Goal: Information Seeking & Learning: Find specific page/section

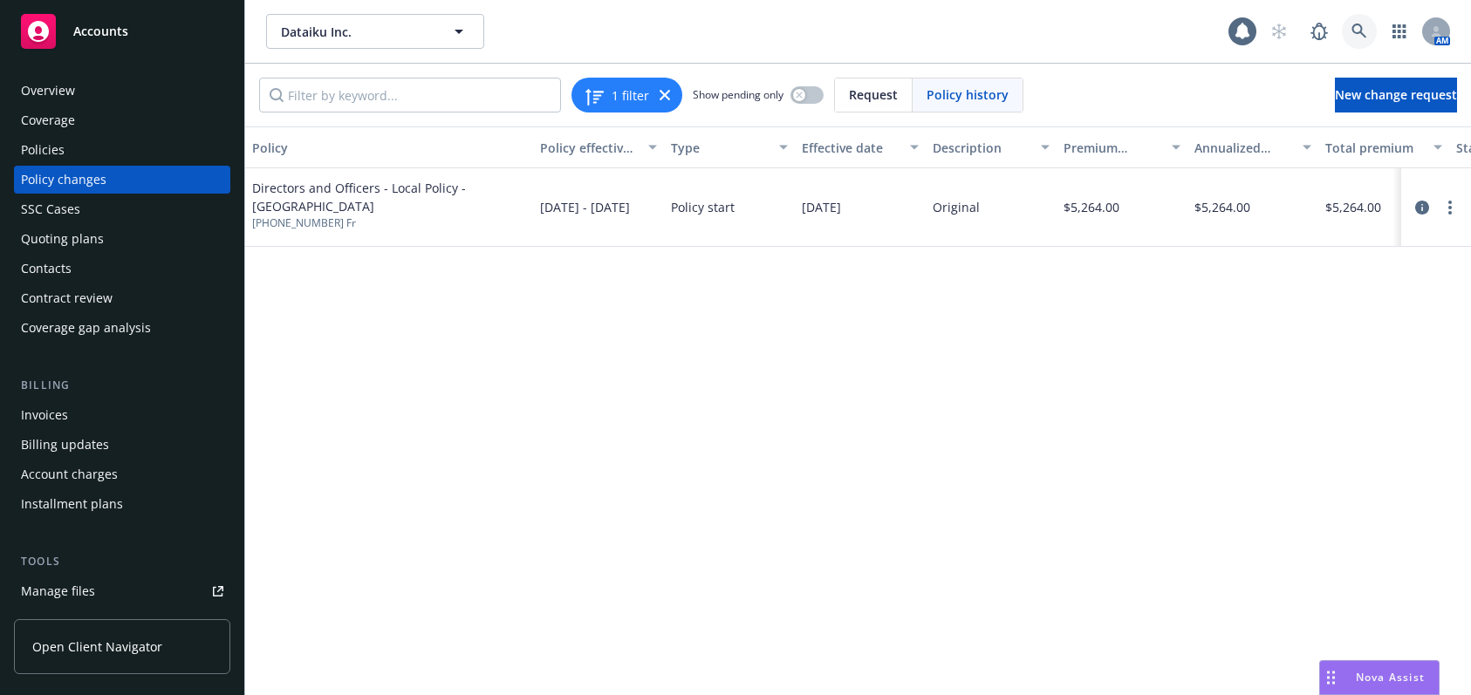
click at [1101, 32] on icon at bounding box center [1358, 31] width 15 height 15
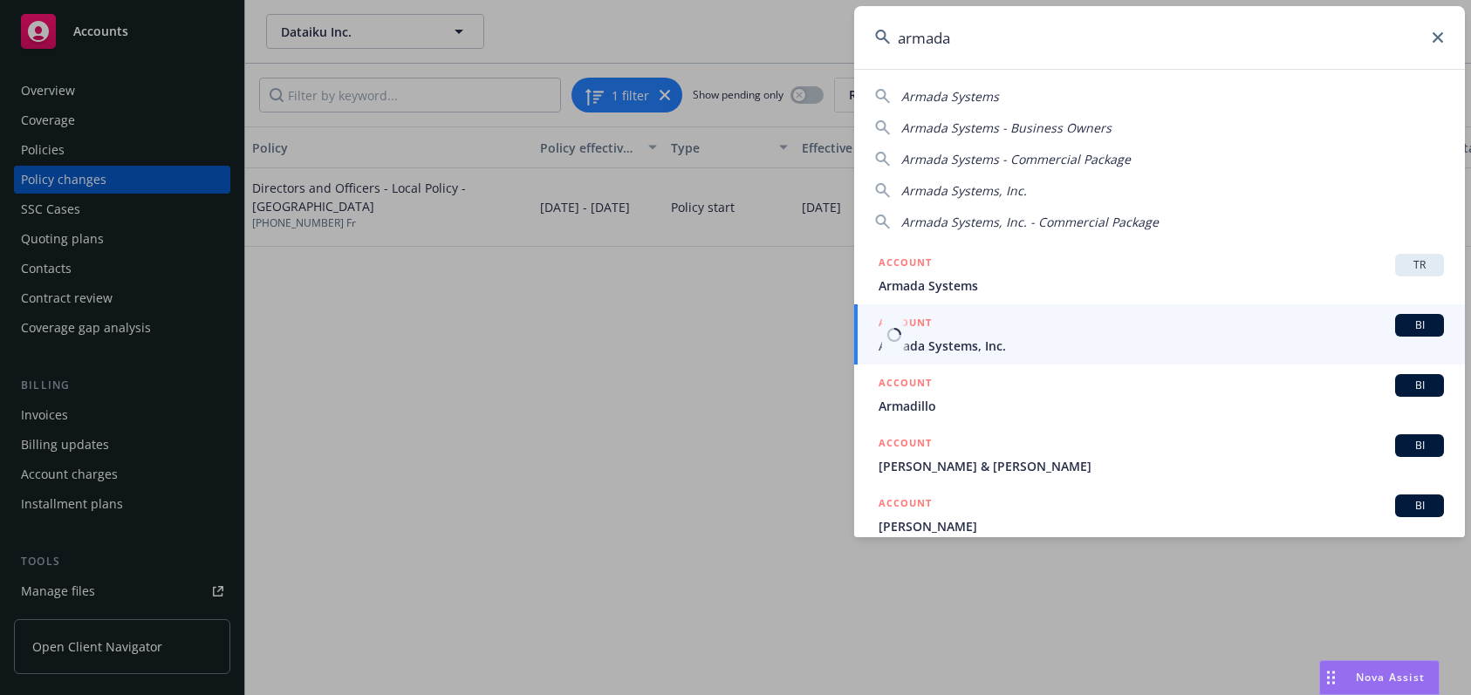
type input "armada"
click at [973, 345] on span "Armada Systems, Inc." at bounding box center [1161, 346] width 565 height 18
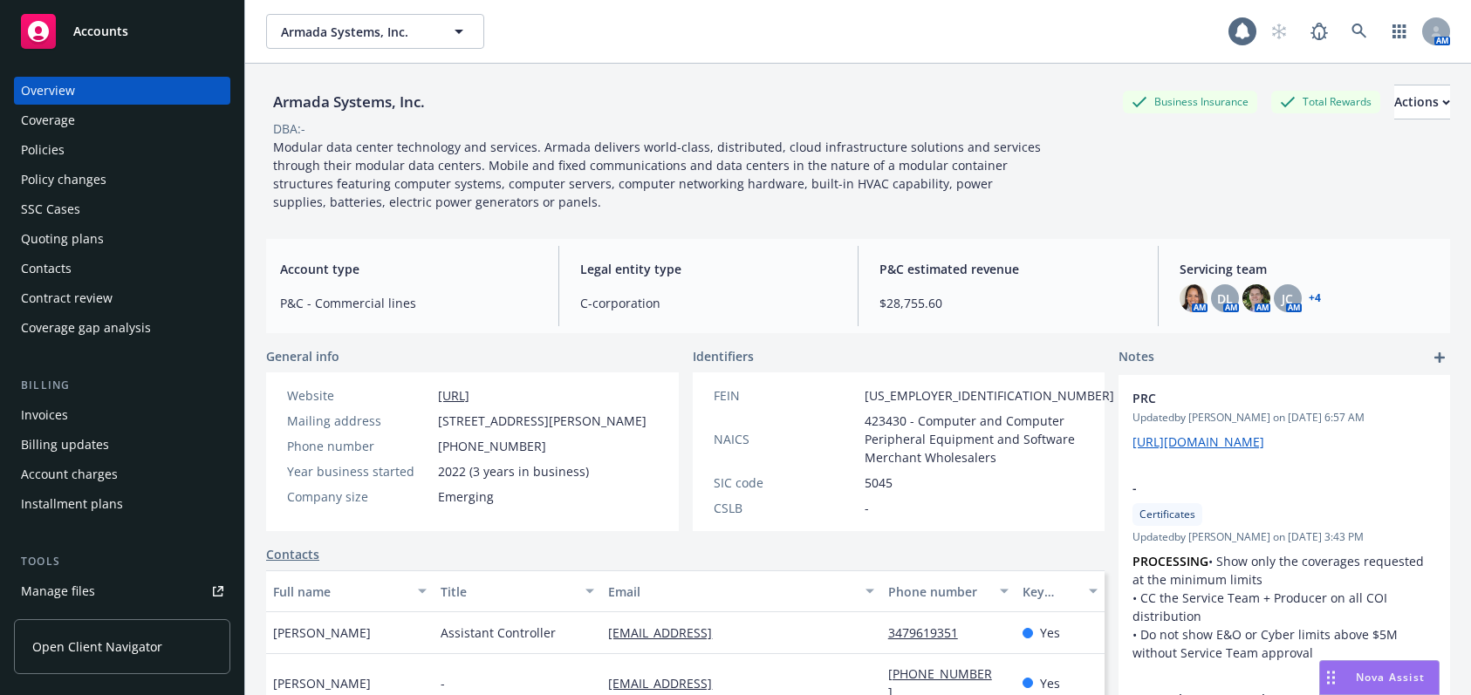
click at [57, 416] on div "Invoices" at bounding box center [44, 415] width 47 height 28
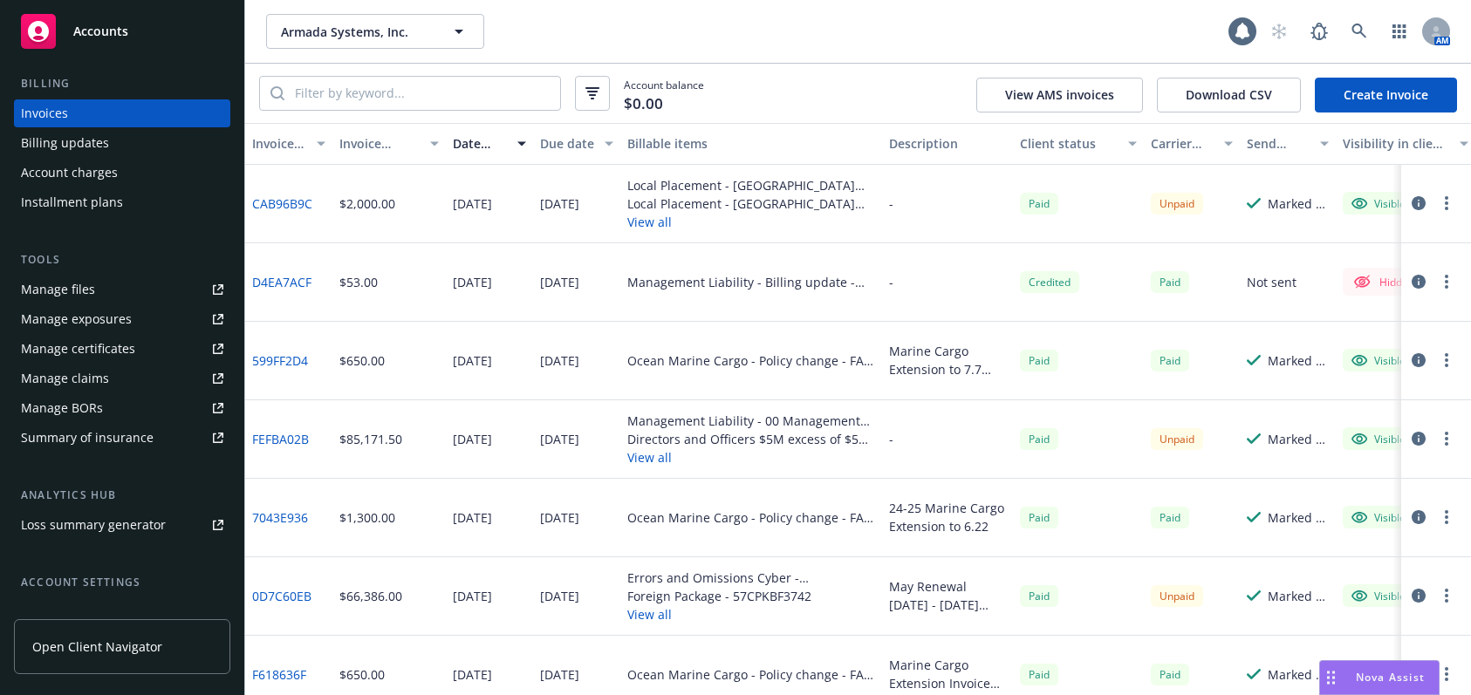
scroll to position [441, 0]
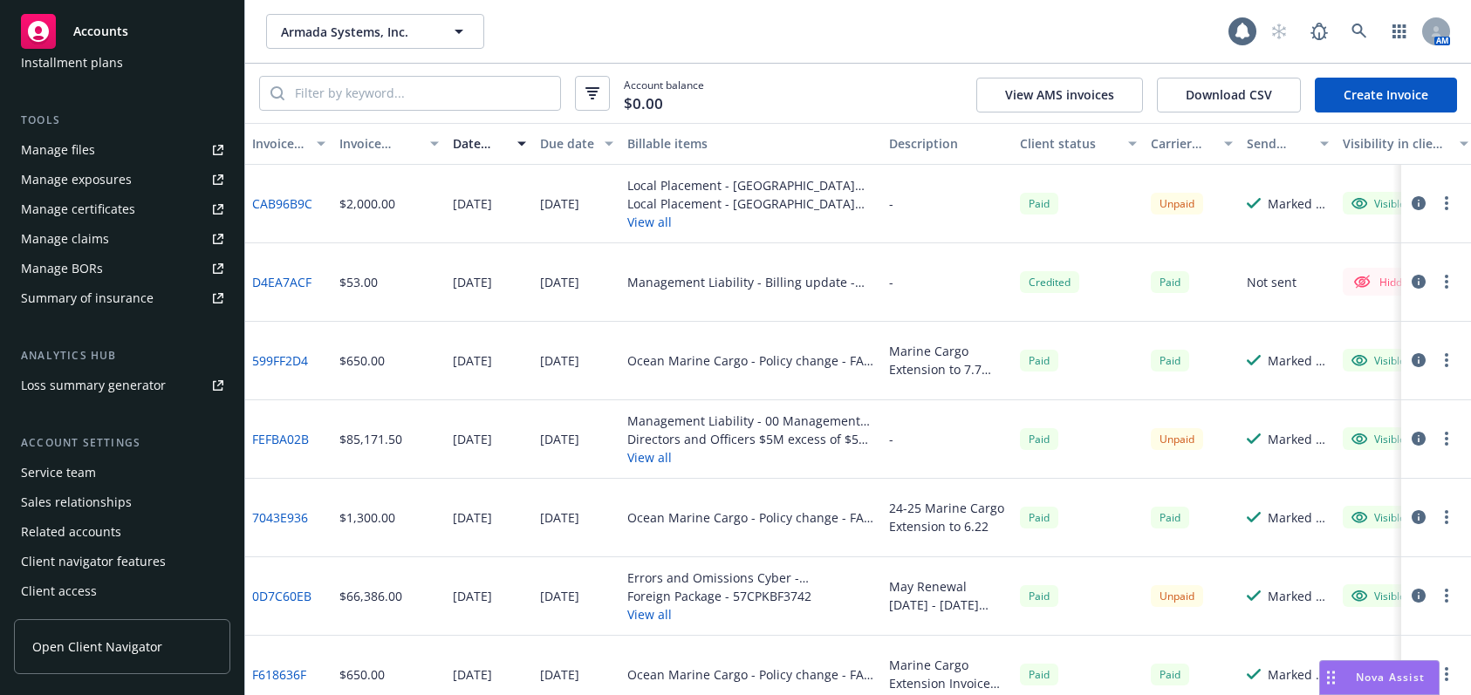
click at [85, 472] on div "Service team" at bounding box center [58, 473] width 75 height 28
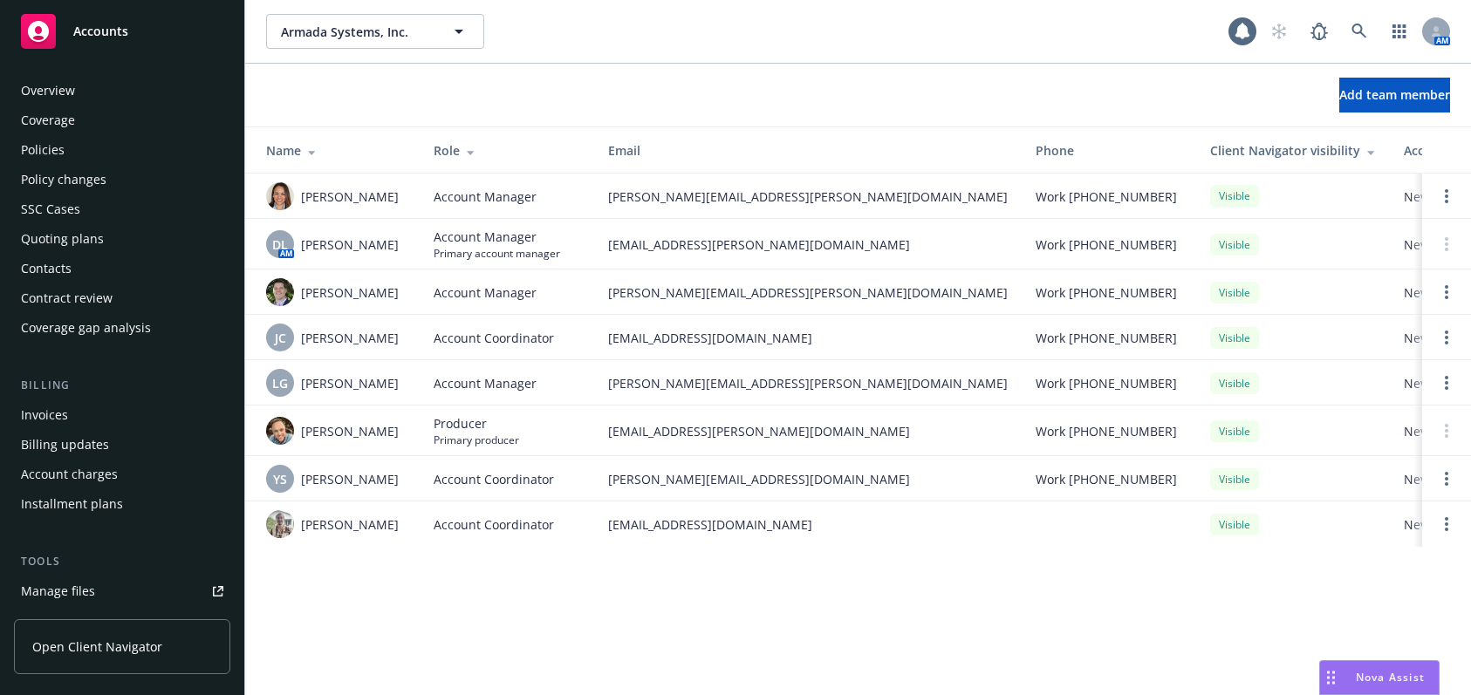
click at [56, 415] on div "Invoices" at bounding box center [44, 415] width 47 height 28
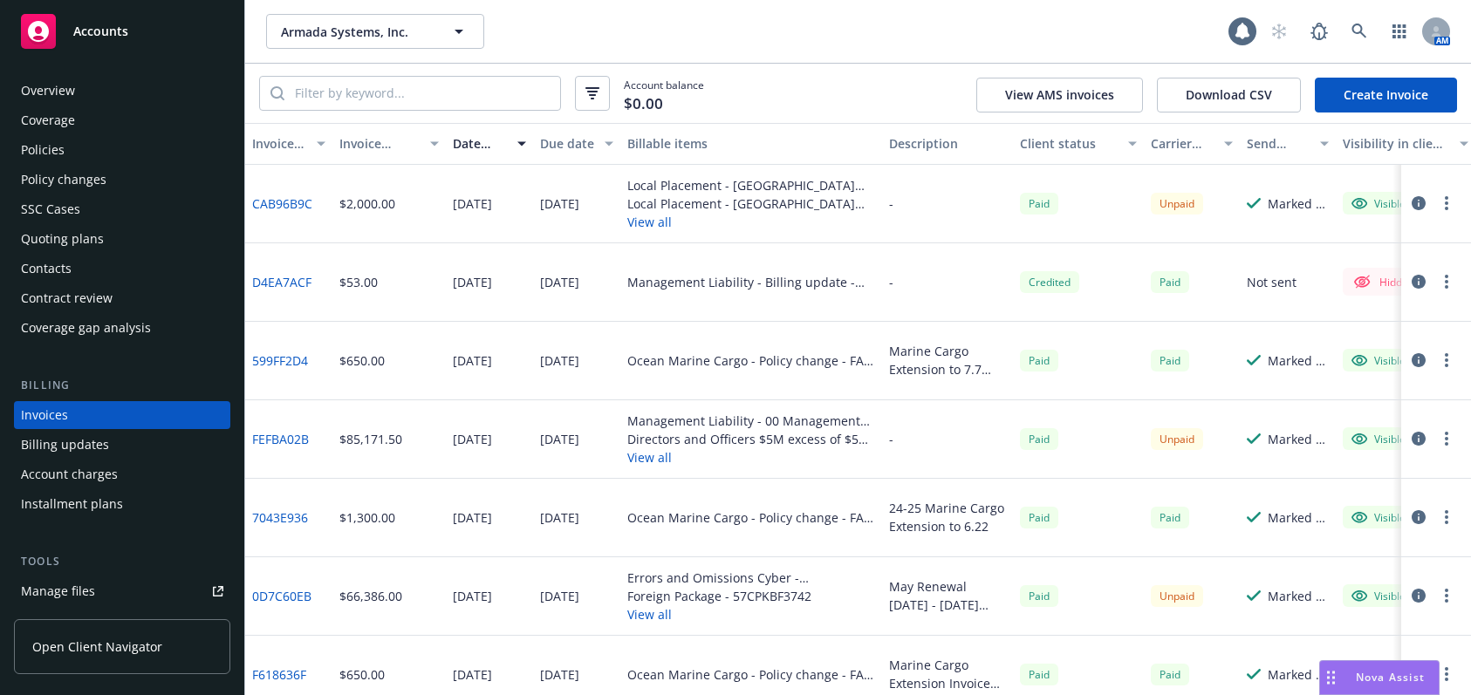
scroll to position [40, 0]
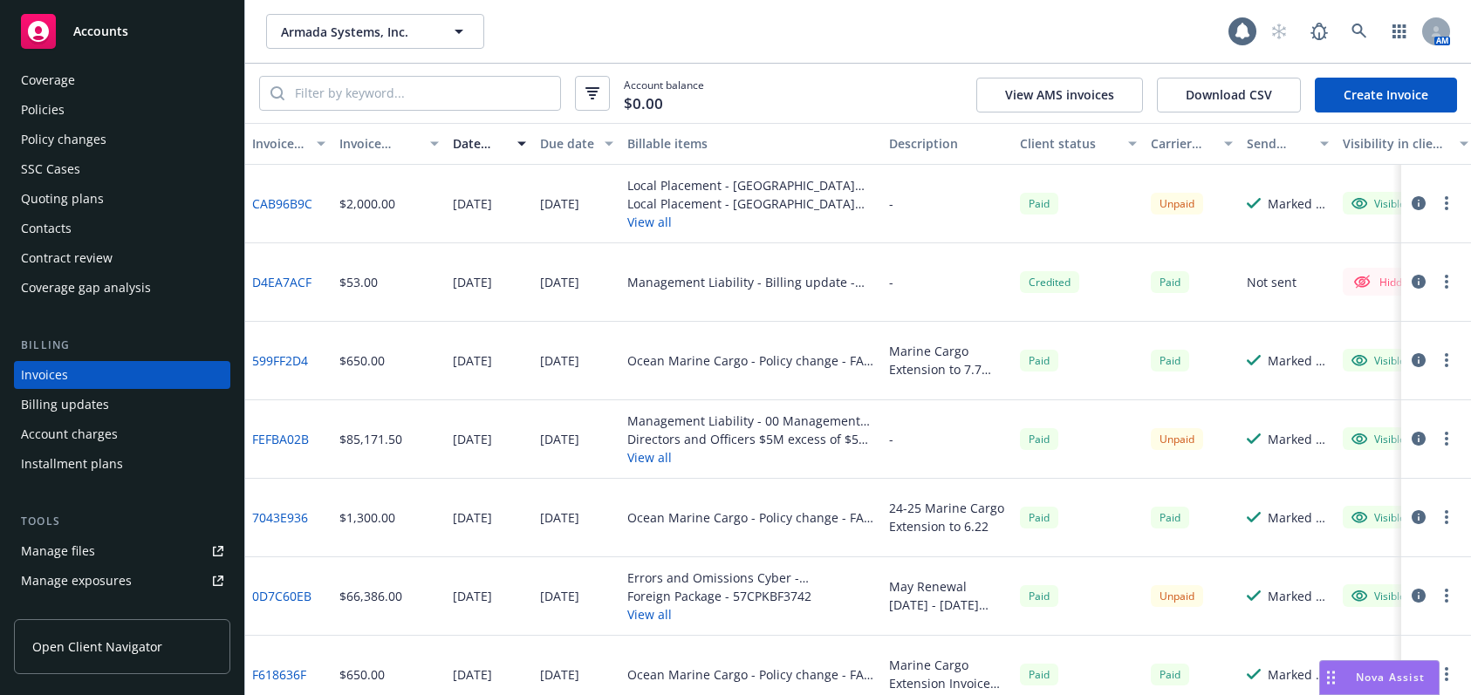
click at [285, 199] on link "CAB96B9C" at bounding box center [282, 204] width 60 height 18
click at [51, 108] on div "Policies" at bounding box center [43, 110] width 44 height 28
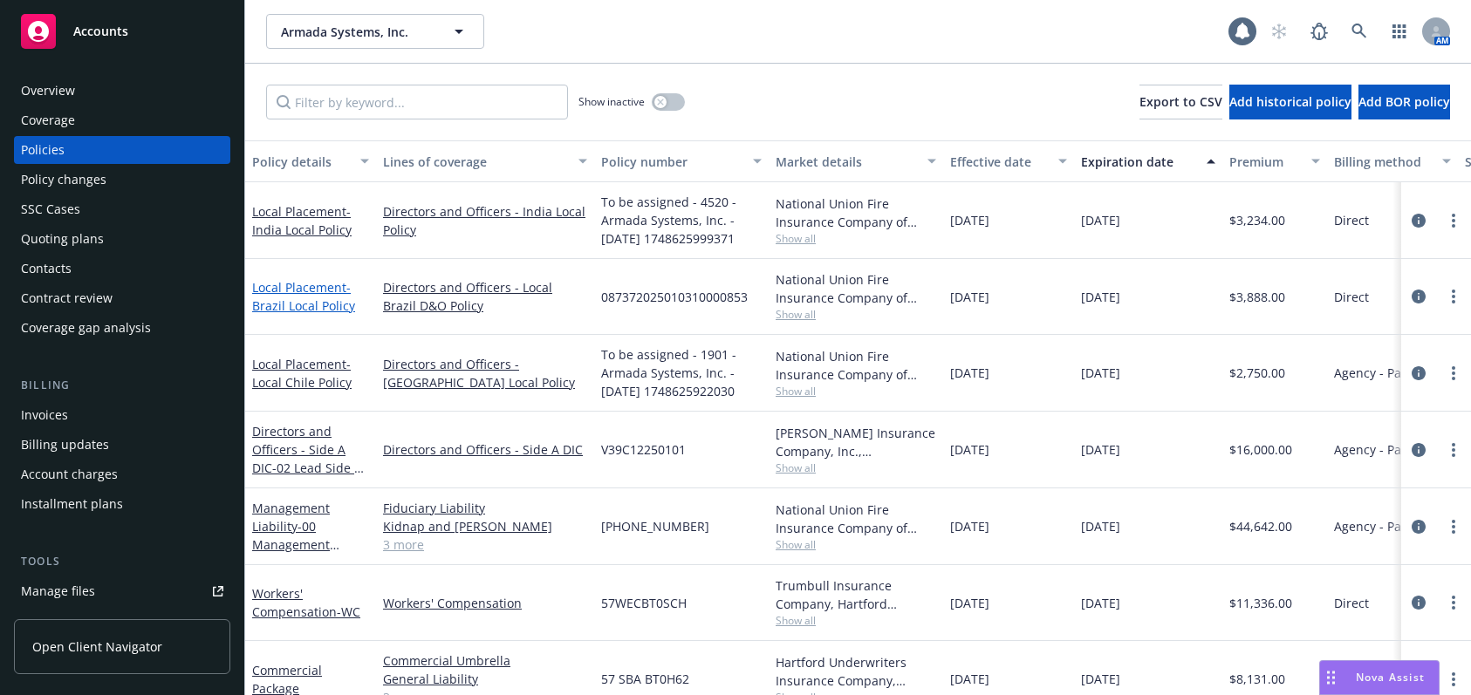
click at [326, 305] on span "- [GEOGRAPHIC_DATA] Local Policy" at bounding box center [303, 296] width 103 height 35
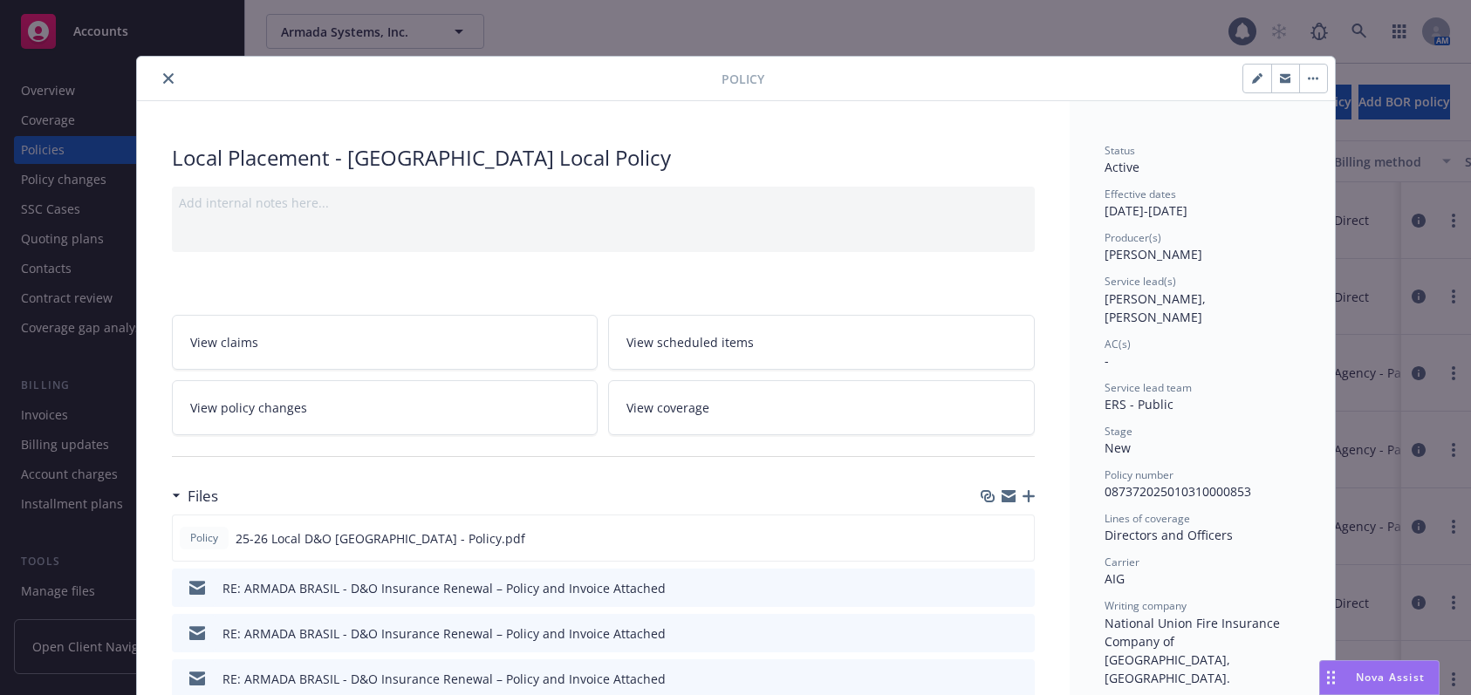
click at [163, 80] on icon "close" at bounding box center [168, 78] width 10 height 10
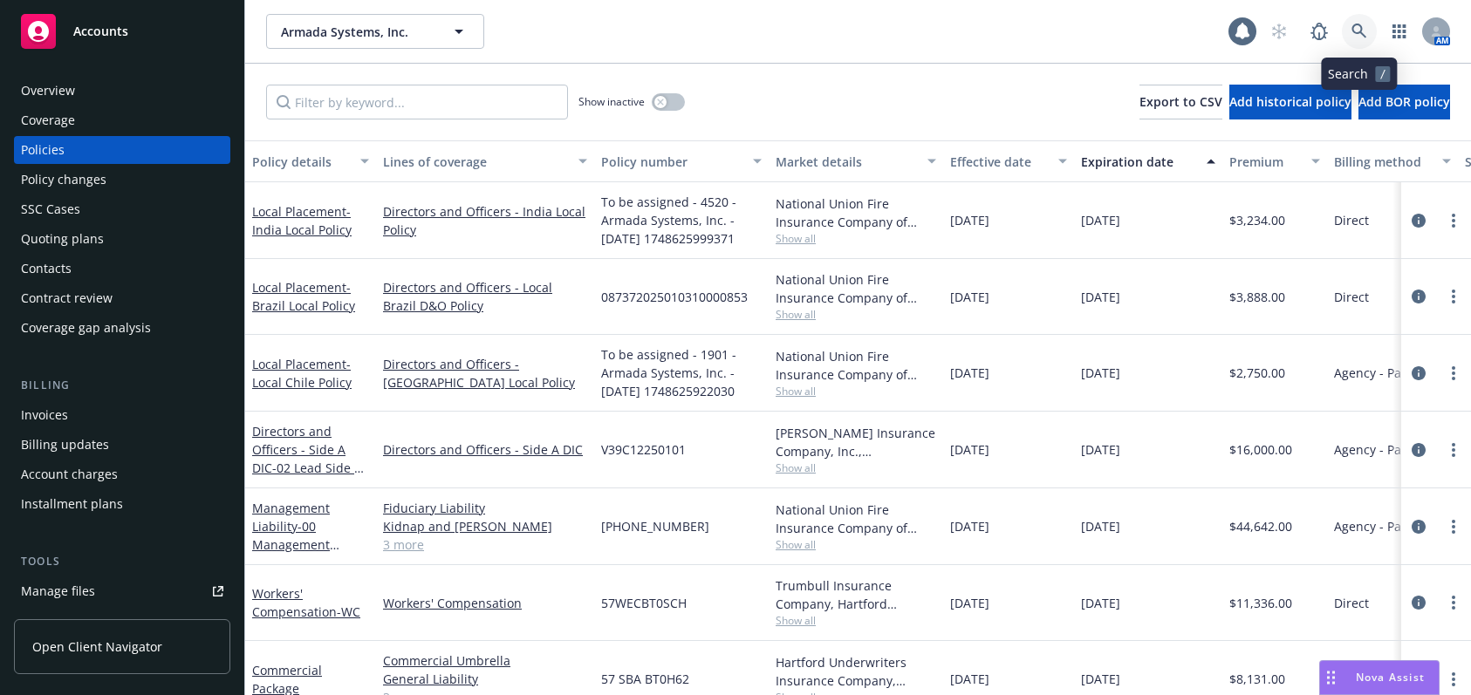
click at [1101, 29] on icon at bounding box center [1358, 31] width 15 height 15
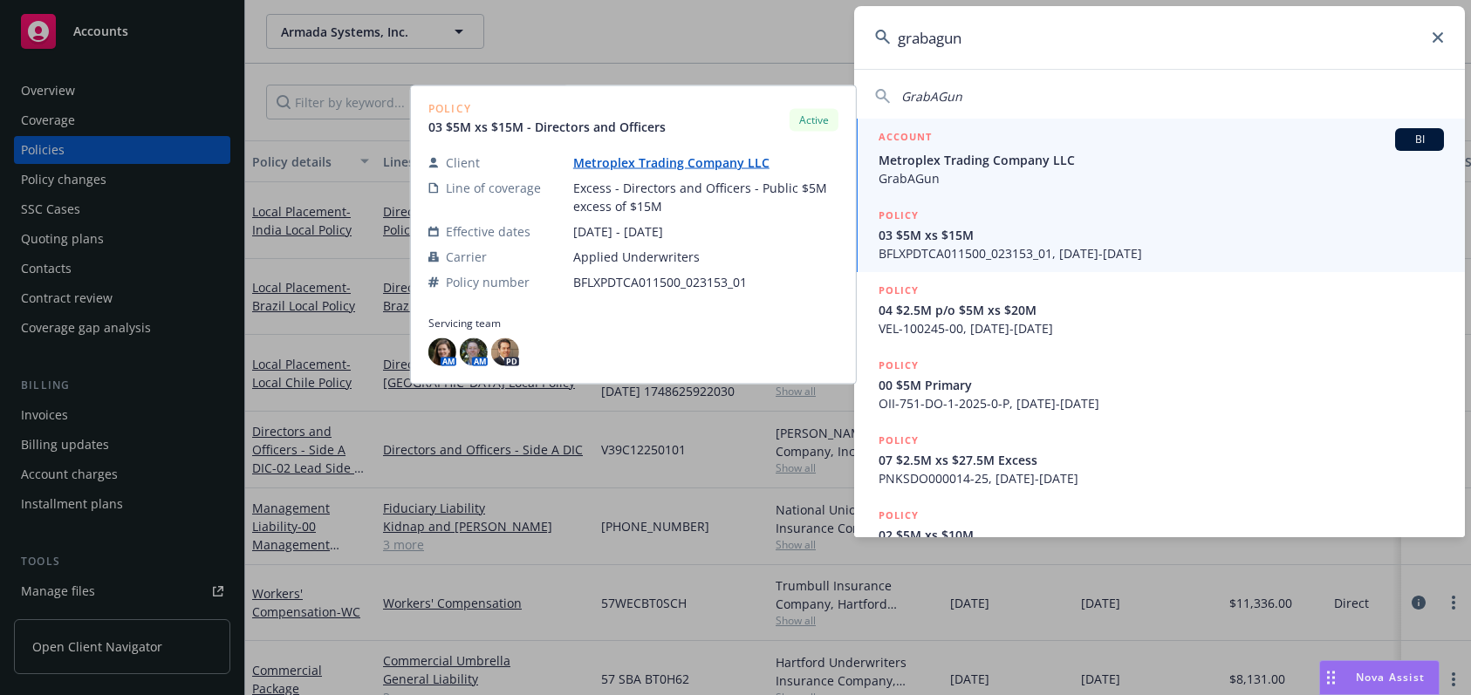
type input "grabagun"
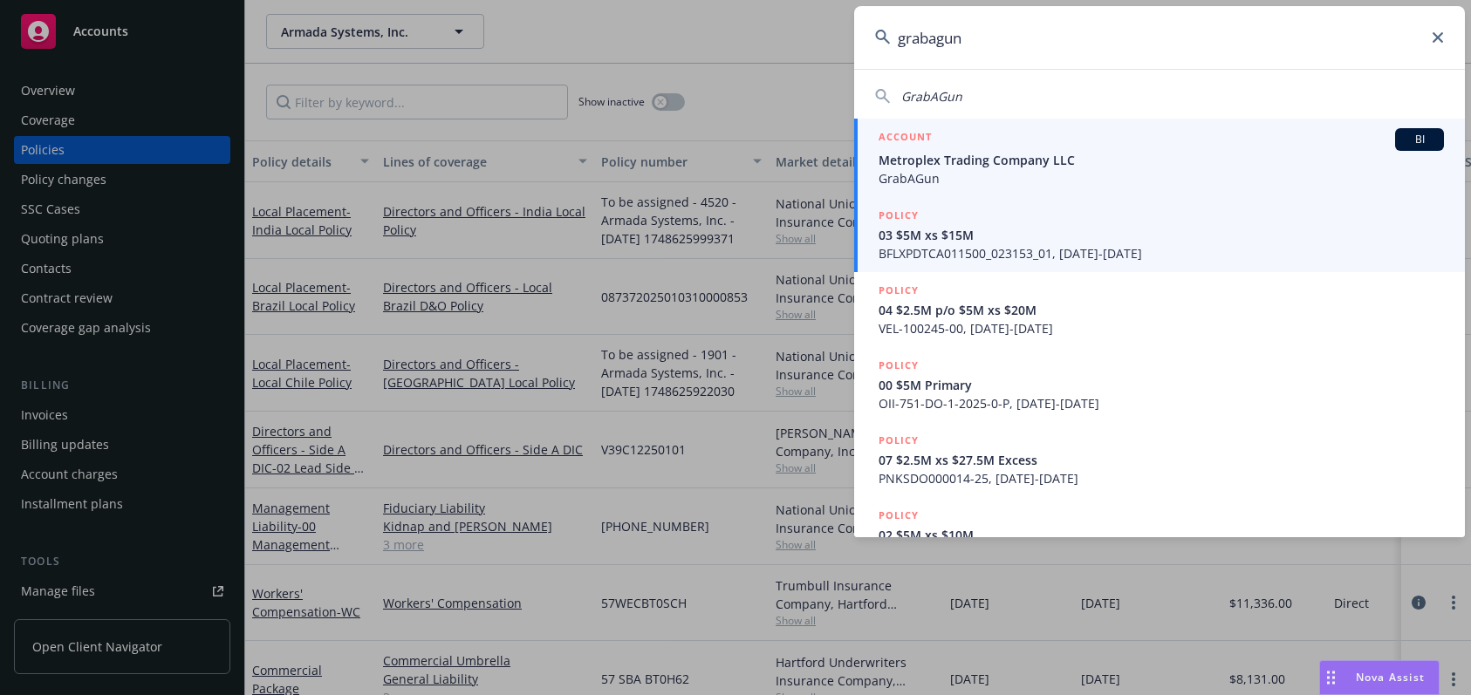
click at [1005, 161] on span "Metroplex Trading Company LLC" at bounding box center [1161, 160] width 565 height 18
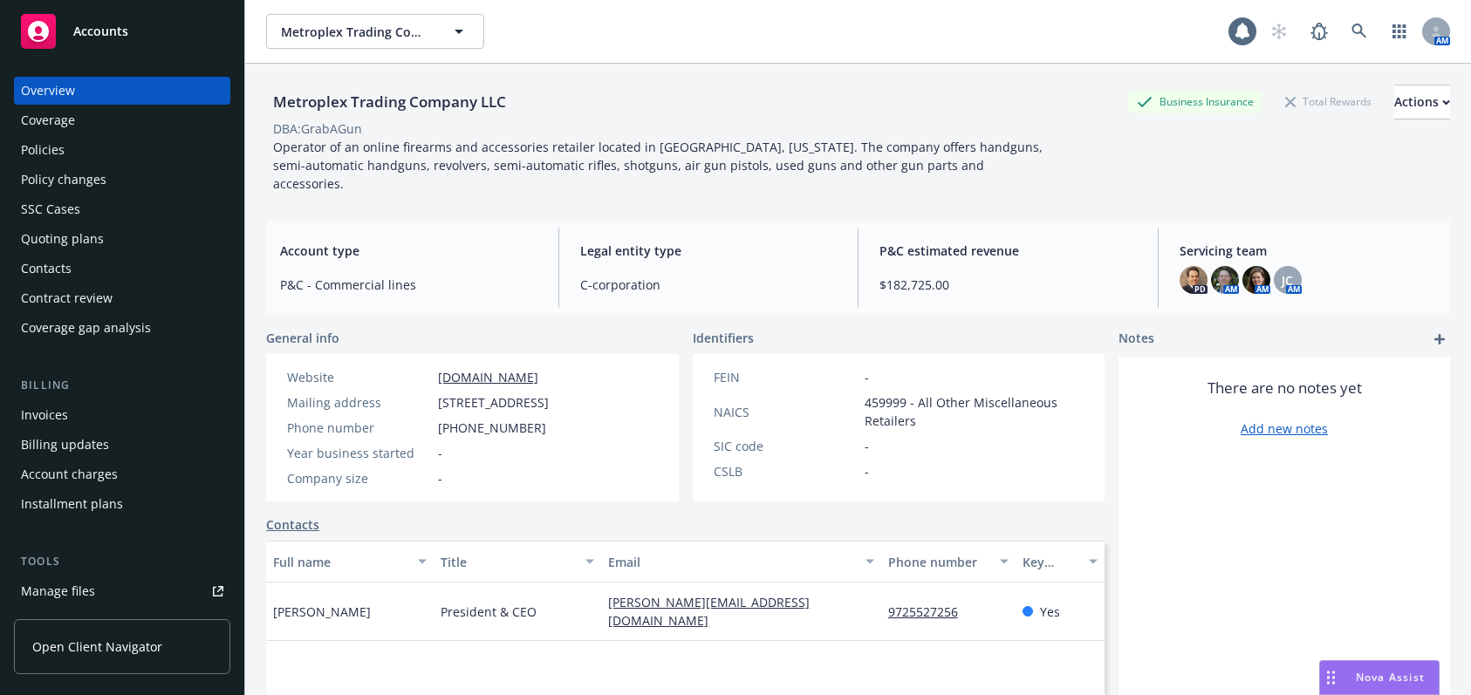
click at [48, 415] on div "Invoices" at bounding box center [44, 415] width 47 height 28
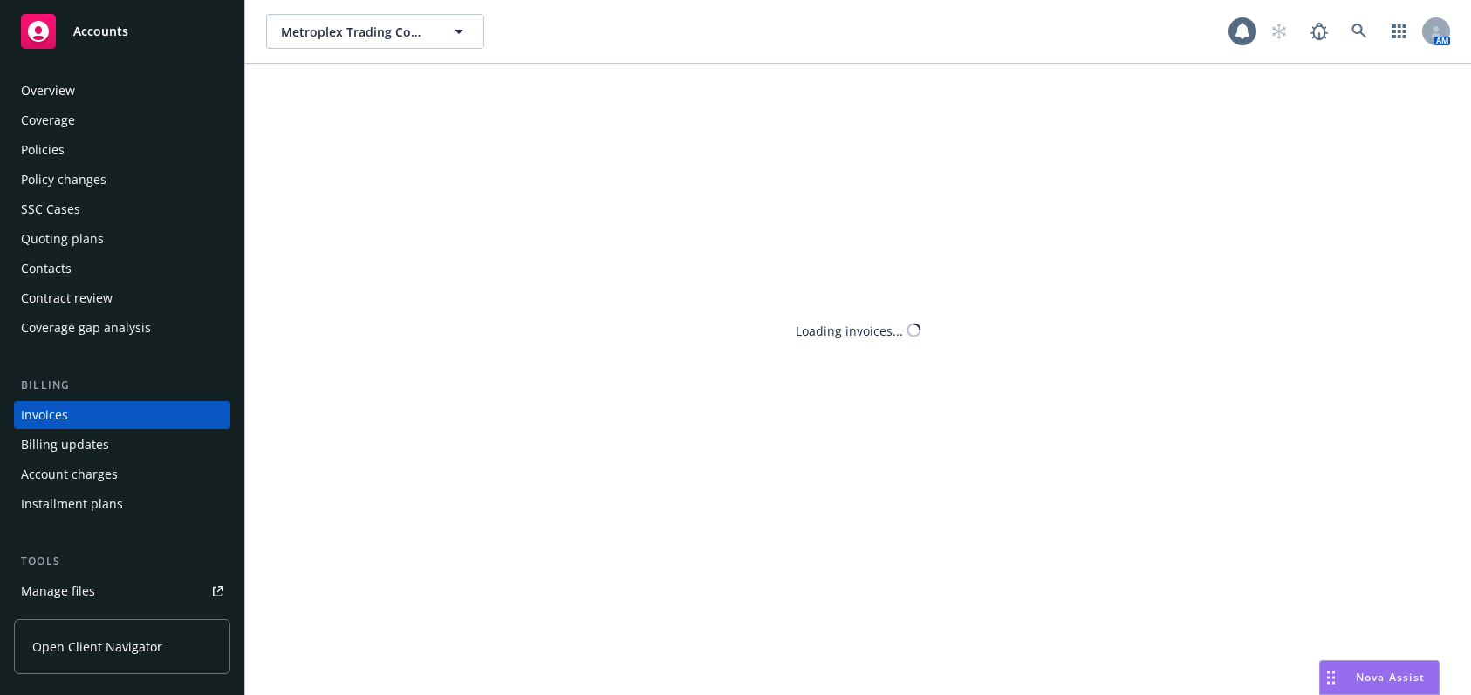
scroll to position [40, 0]
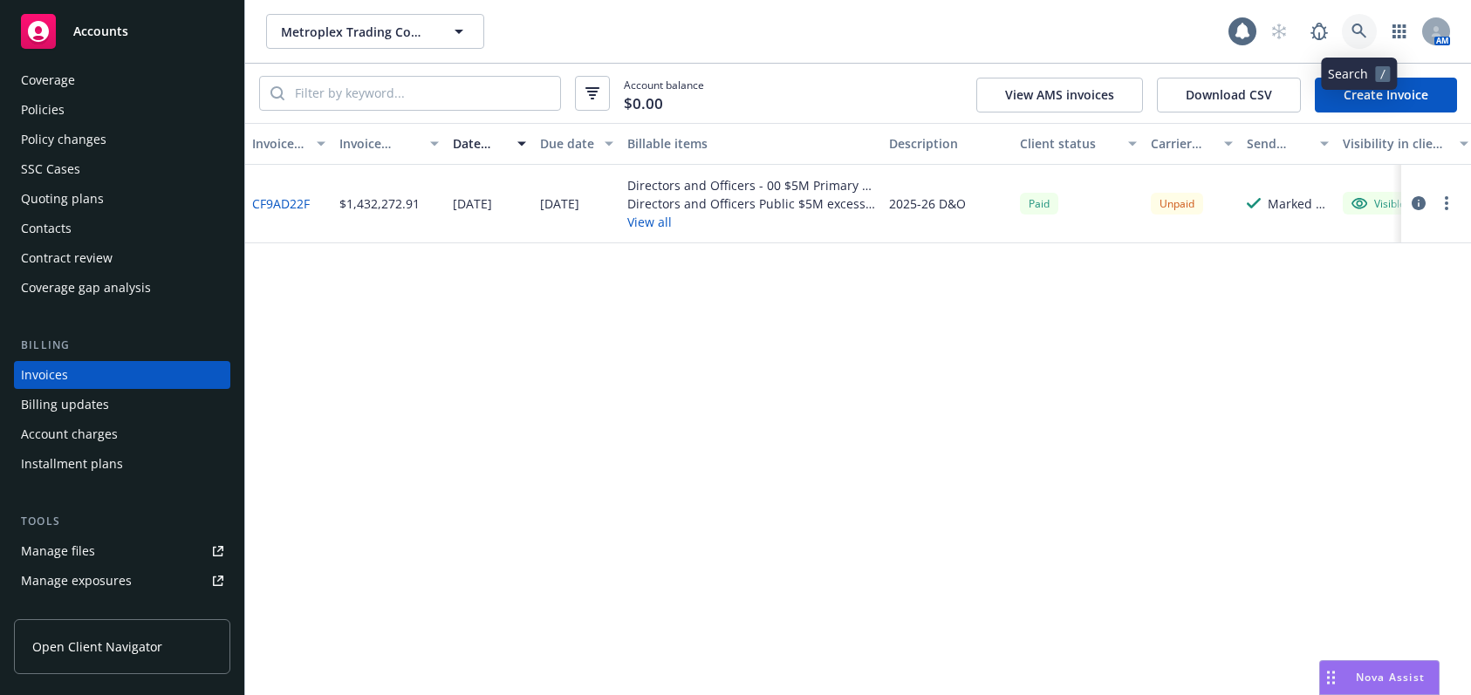
click at [1101, 26] on icon at bounding box center [1359, 32] width 16 height 16
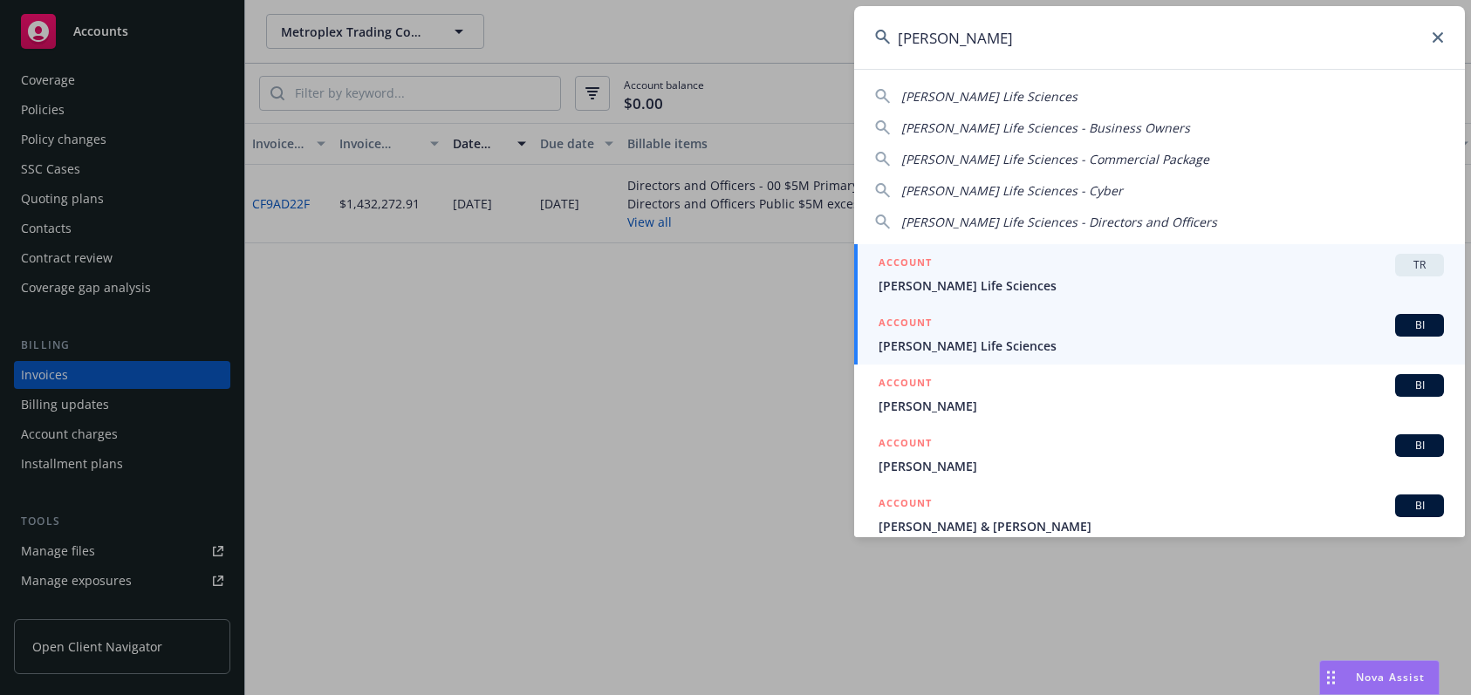
type input "[PERSON_NAME]"
click at [981, 340] on span "[PERSON_NAME] Life Sciences" at bounding box center [1161, 346] width 565 height 18
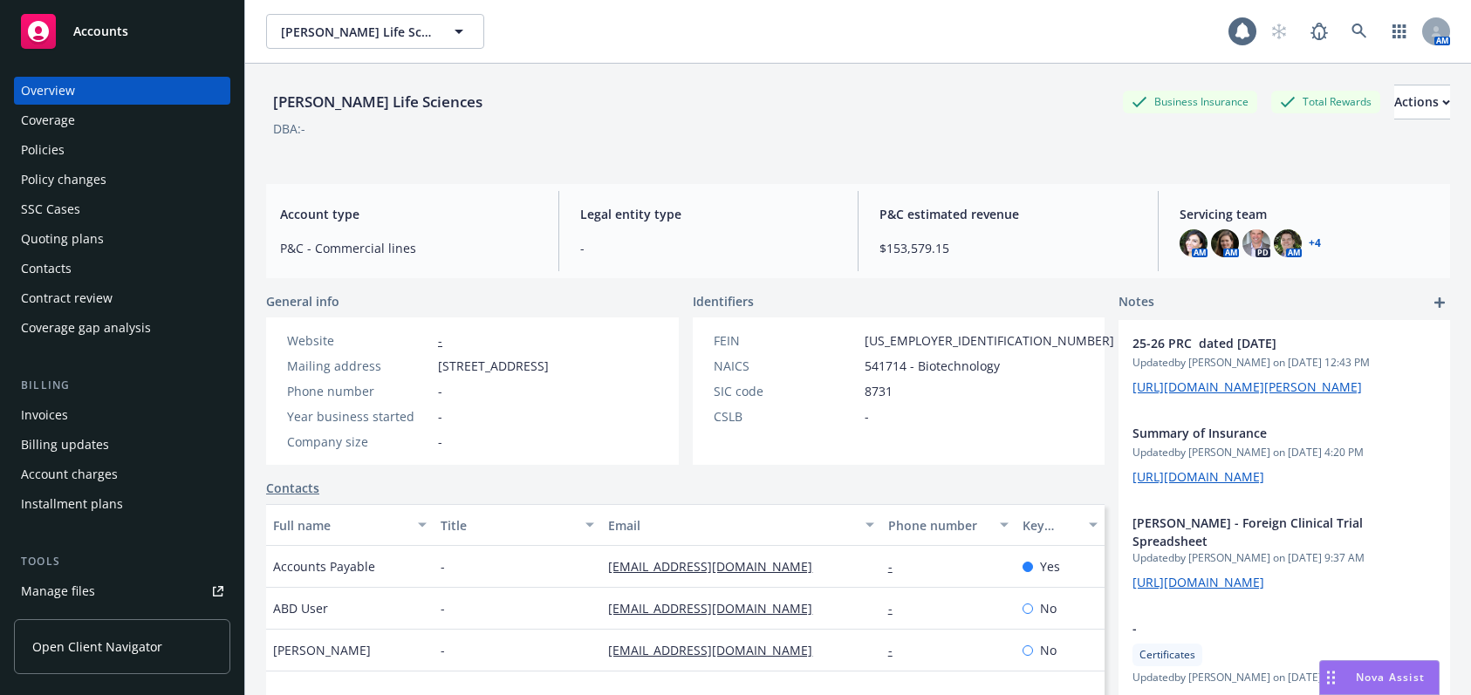
click at [65, 413] on div "Invoices" at bounding box center [44, 415] width 47 height 28
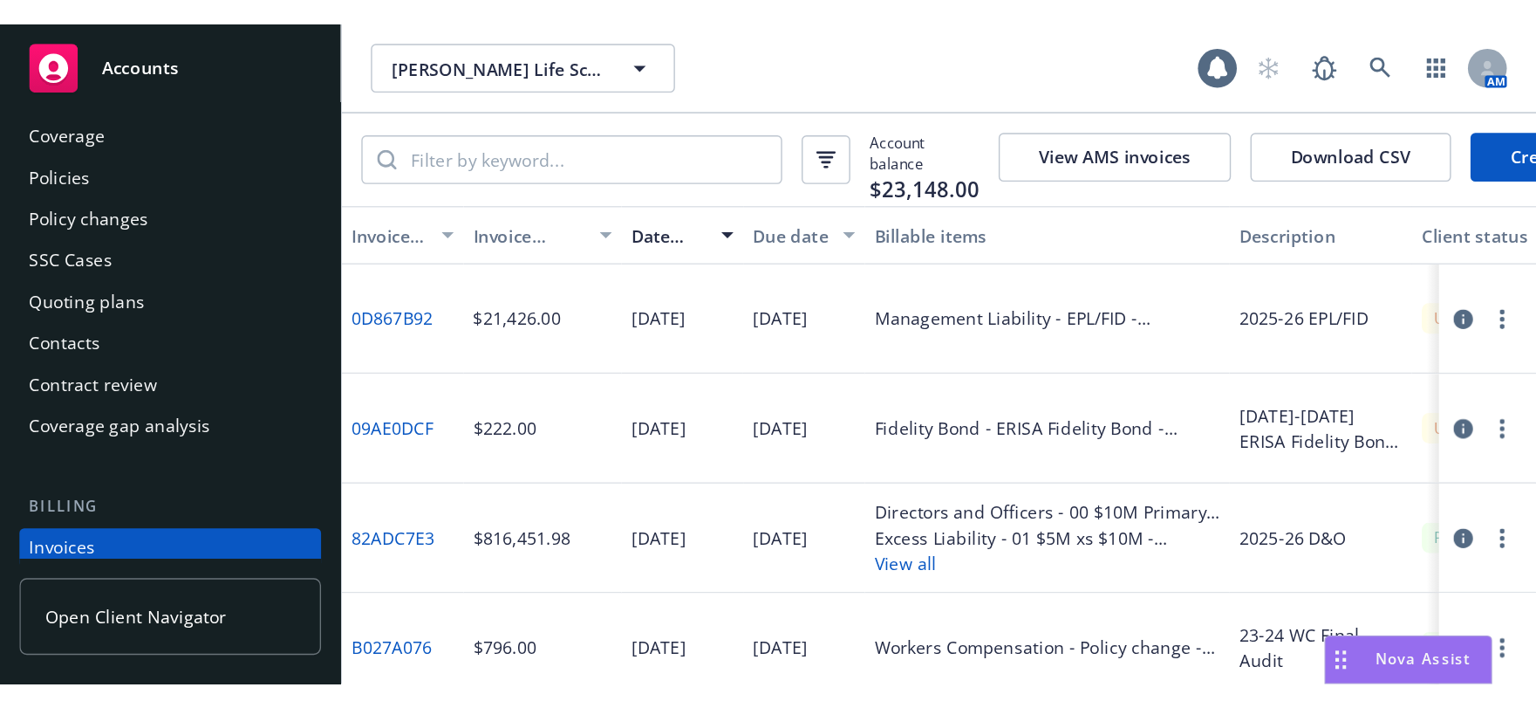
scroll to position [40, 0]
